Goal: Navigation & Orientation: Find specific page/section

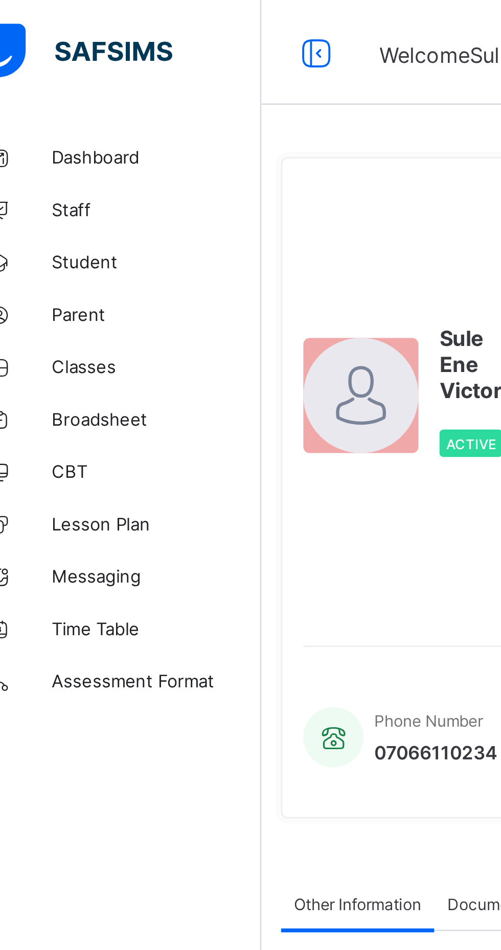
click at [56, 147] on span "Classes" at bounding box center [82, 143] width 82 height 8
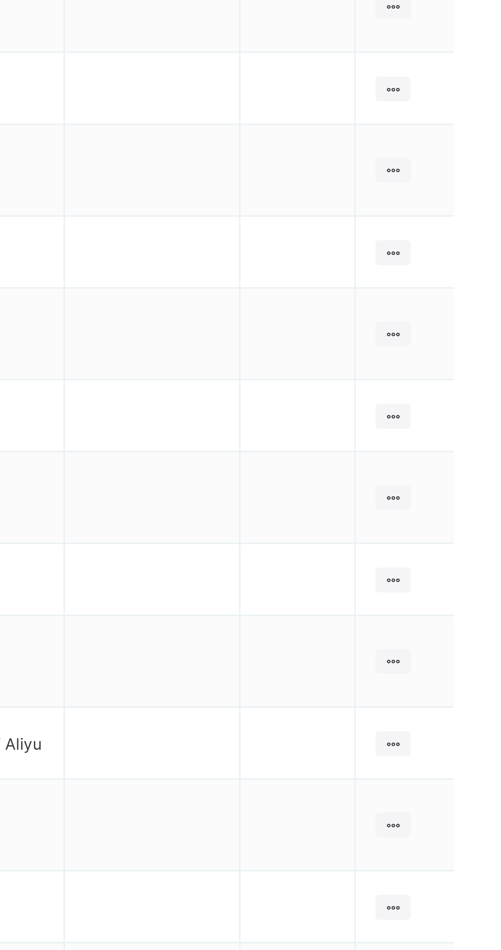
click at [459, 665] on icon at bounding box center [458, 669] width 9 height 8
click at [0, 0] on div "View Class" at bounding box center [0, 0] width 0 height 0
